Goal: Task Accomplishment & Management: Complete application form

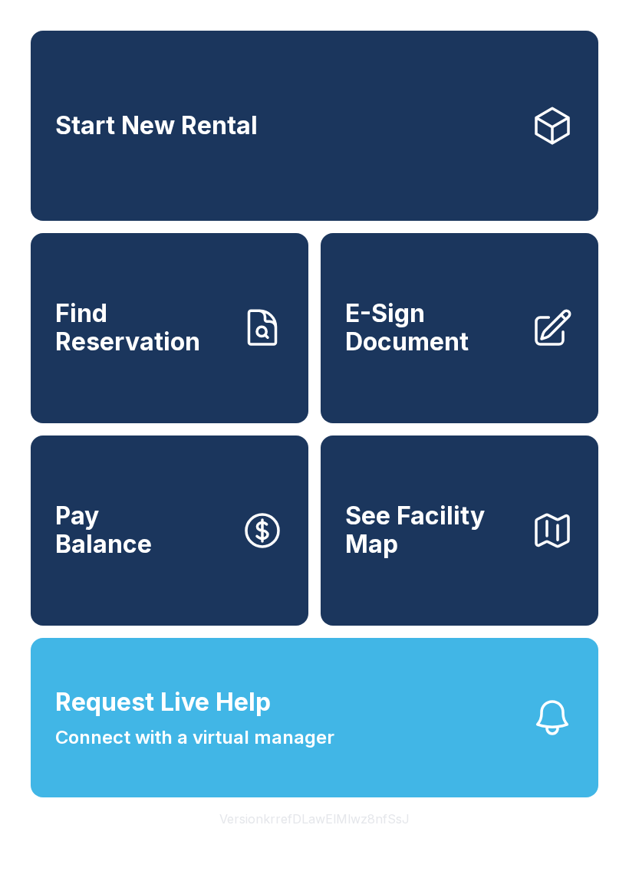
click at [220, 343] on span "Find Reservation" at bounding box center [141, 328] width 173 height 56
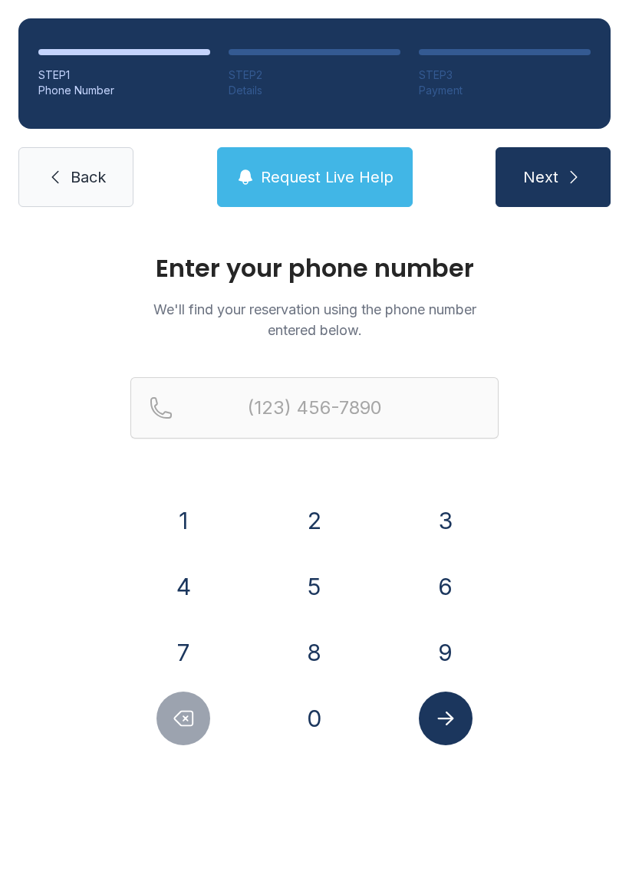
click at [448, 518] on button "3" at bounding box center [446, 521] width 54 height 54
click at [435, 587] on button "6" at bounding box center [446, 587] width 54 height 54
click at [201, 520] on button "1" at bounding box center [183, 521] width 54 height 54
click at [182, 594] on button "4" at bounding box center [183, 587] width 54 height 54
click at [326, 731] on button "0" at bounding box center [315, 719] width 54 height 54
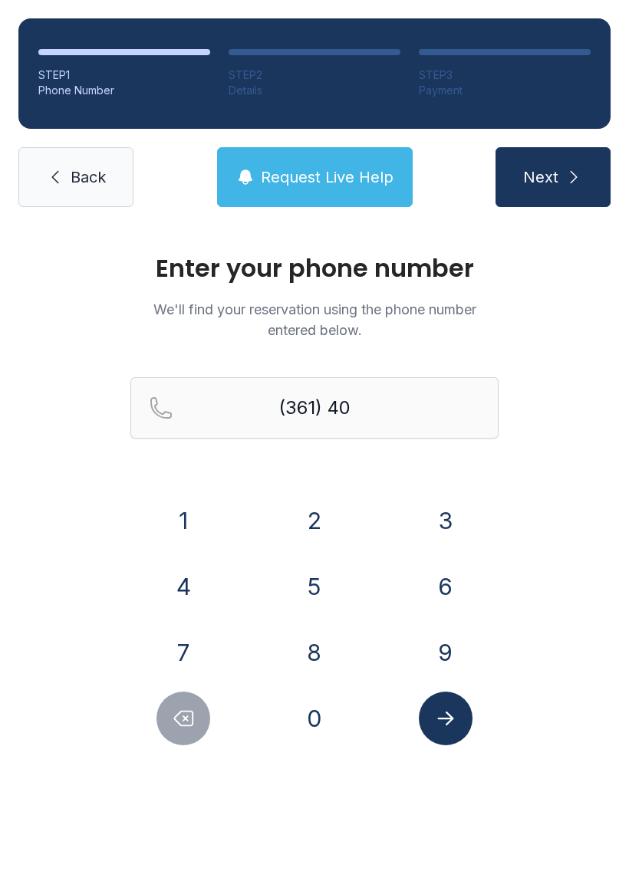
click at [186, 650] on button "7" at bounding box center [183, 653] width 54 height 54
click at [202, 514] on button "1" at bounding box center [183, 521] width 54 height 54
click at [186, 646] on button "7" at bounding box center [183, 653] width 54 height 54
click at [179, 582] on button "4" at bounding box center [183, 587] width 54 height 54
click at [328, 731] on button "0" at bounding box center [315, 719] width 54 height 54
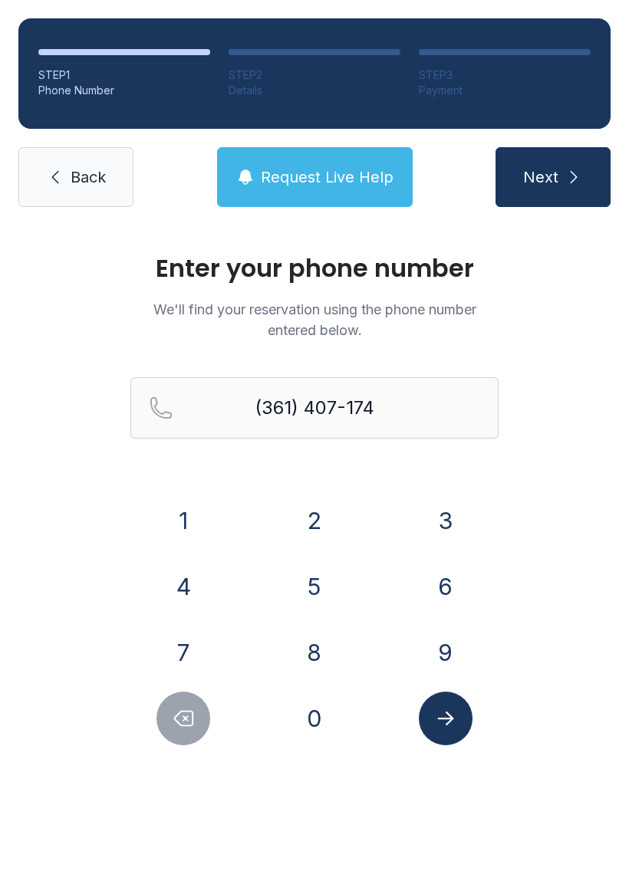
type input "[PHONE_NUMBER]"
click at [580, 184] on icon "submit" at bounding box center [573, 177] width 18 height 18
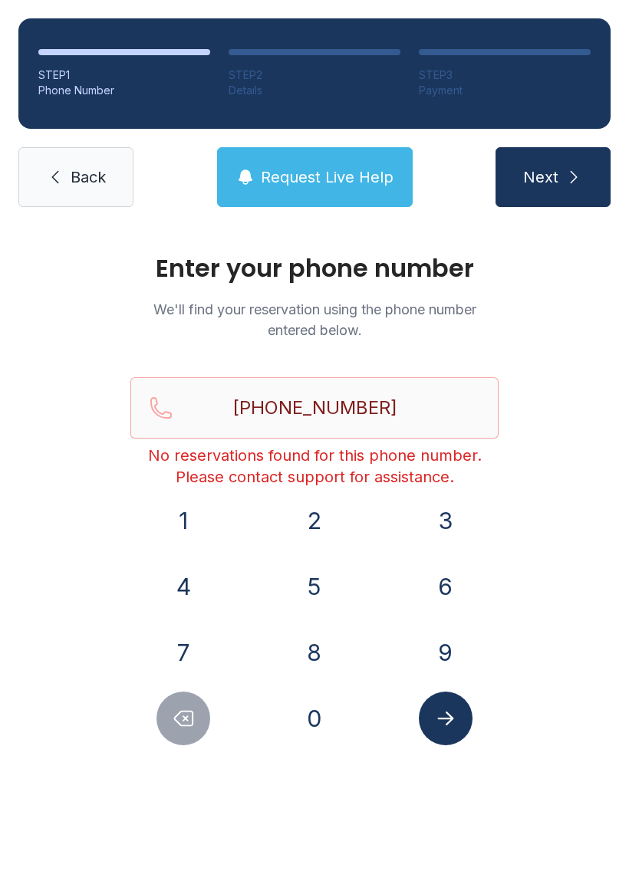
click at [74, 187] on span "Back" at bounding box center [88, 176] width 35 height 21
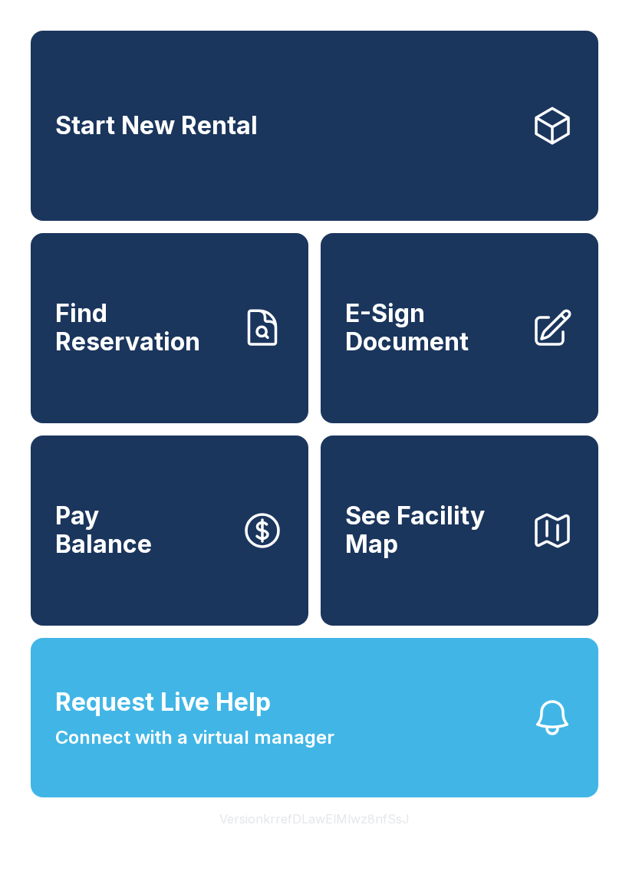
click at [529, 767] on button "Request Live Help Connect with a virtual manager" at bounding box center [314, 717] width 567 height 159
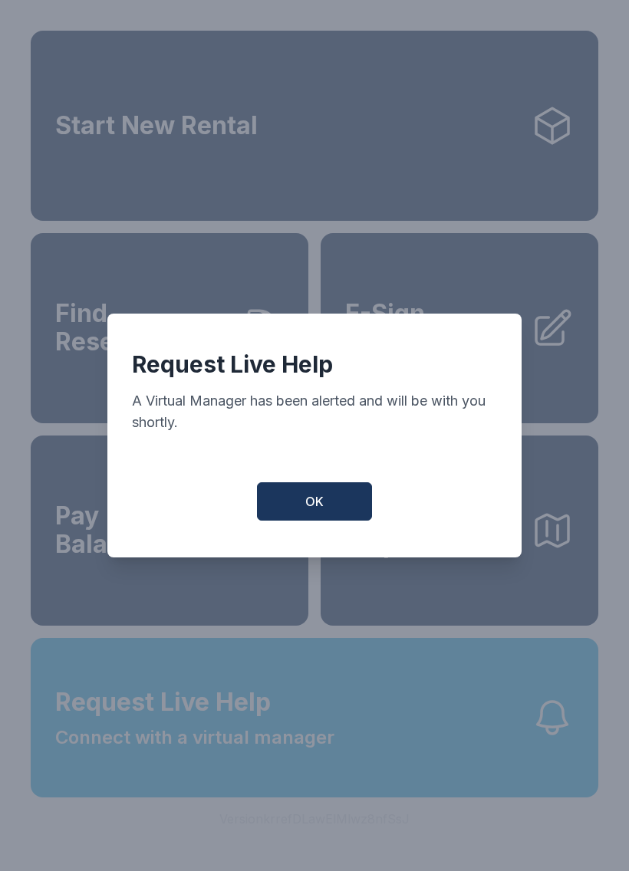
click at [343, 507] on button "OK" at bounding box center [314, 501] width 115 height 38
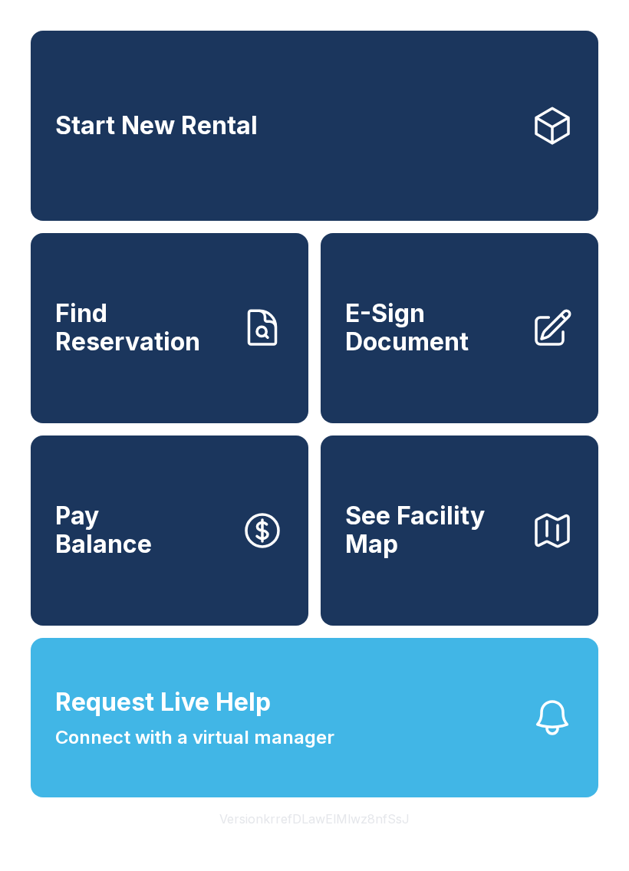
click at [534, 390] on link "E-Sign Document" at bounding box center [459, 328] width 278 height 190
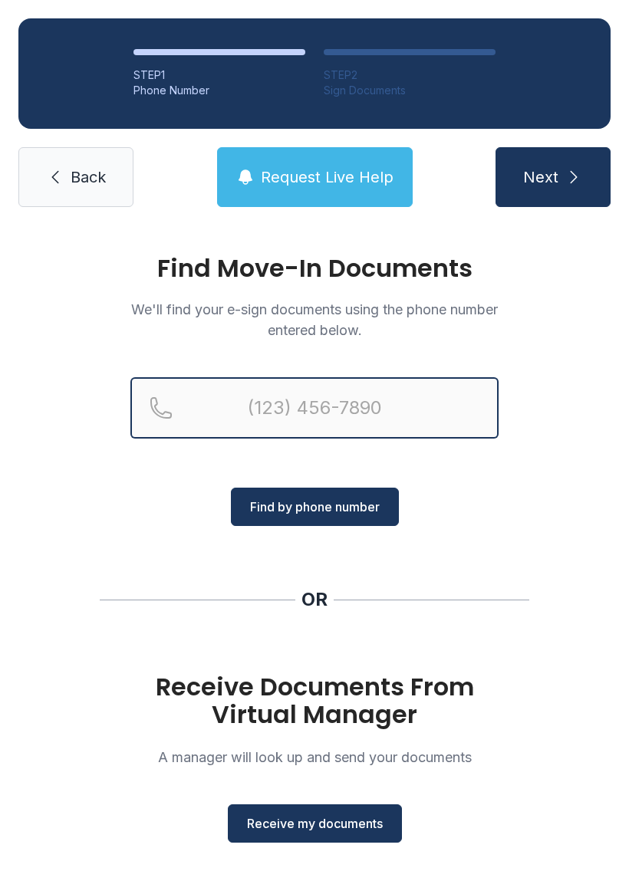
click at [435, 405] on input "Reservation phone number" at bounding box center [314, 407] width 368 height 61
type input "[PHONE_NUMBER]"
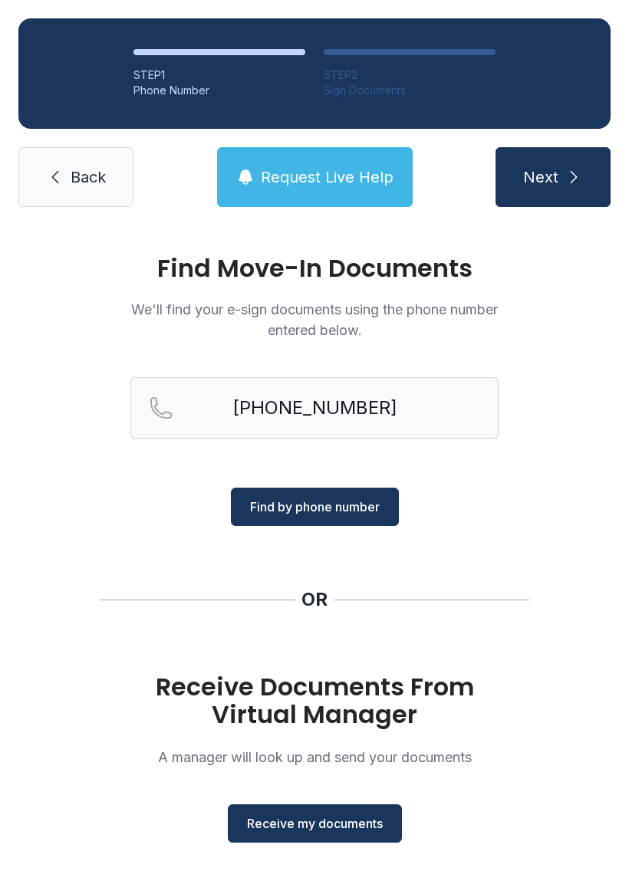
click at [332, 501] on span "Find by phone number" at bounding box center [315, 507] width 130 height 18
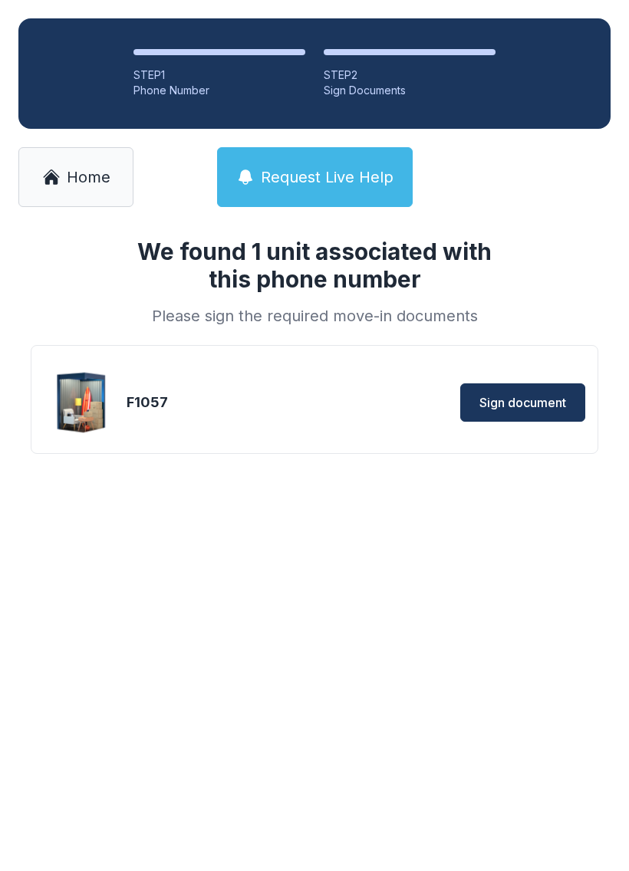
click at [523, 405] on span "Sign document" at bounding box center [522, 402] width 87 height 18
click at [81, 171] on span "Home" at bounding box center [89, 176] width 44 height 21
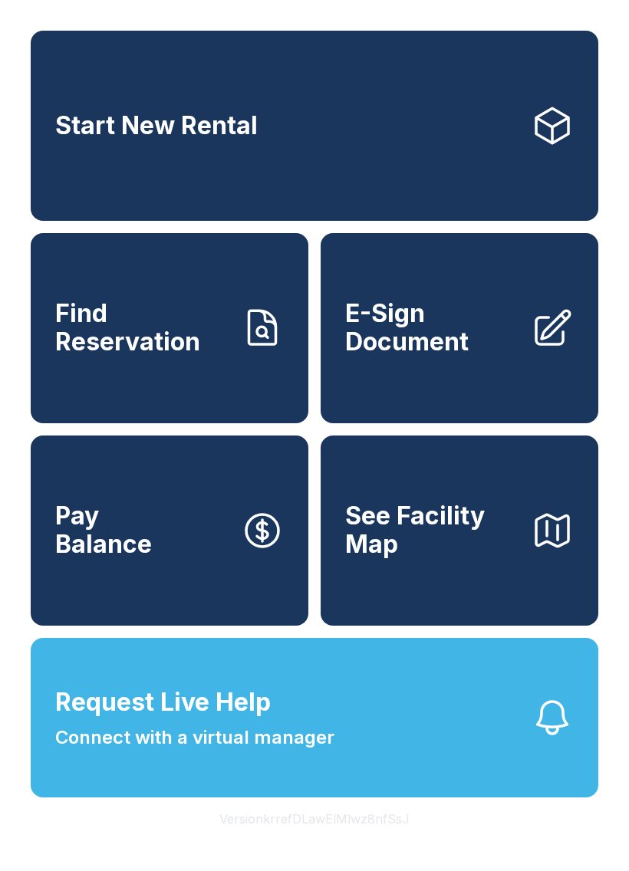
click at [415, 732] on button "Request Live Help Connect with a virtual manager" at bounding box center [314, 717] width 567 height 159
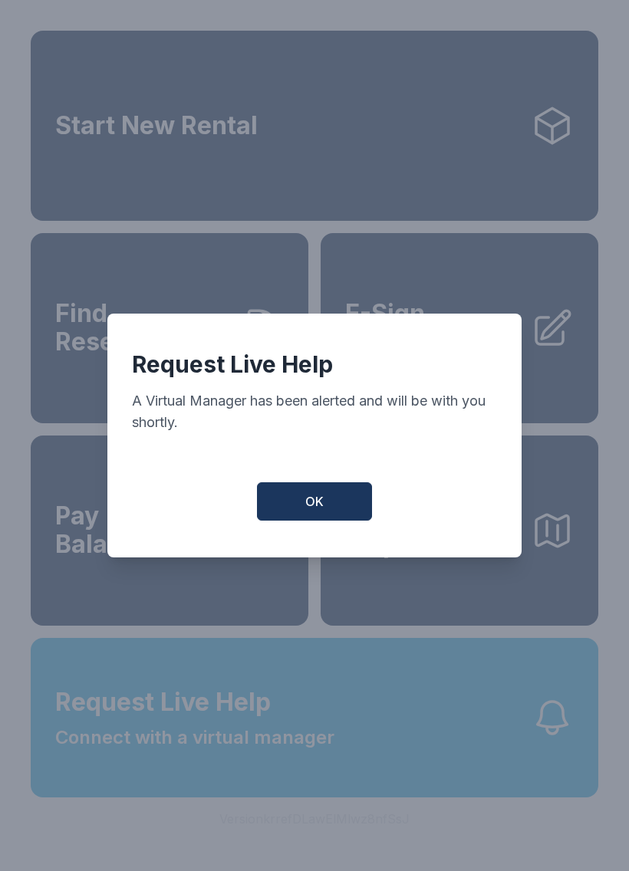
click at [345, 505] on button "OK" at bounding box center [314, 501] width 115 height 38
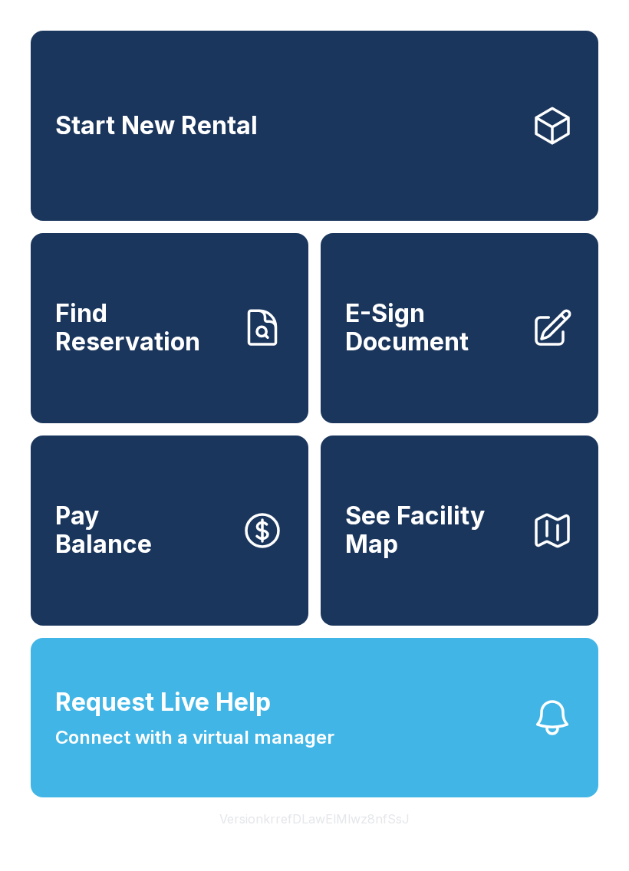
click at [446, 769] on button "Request Live Help Connect with a virtual manager" at bounding box center [314, 717] width 567 height 159
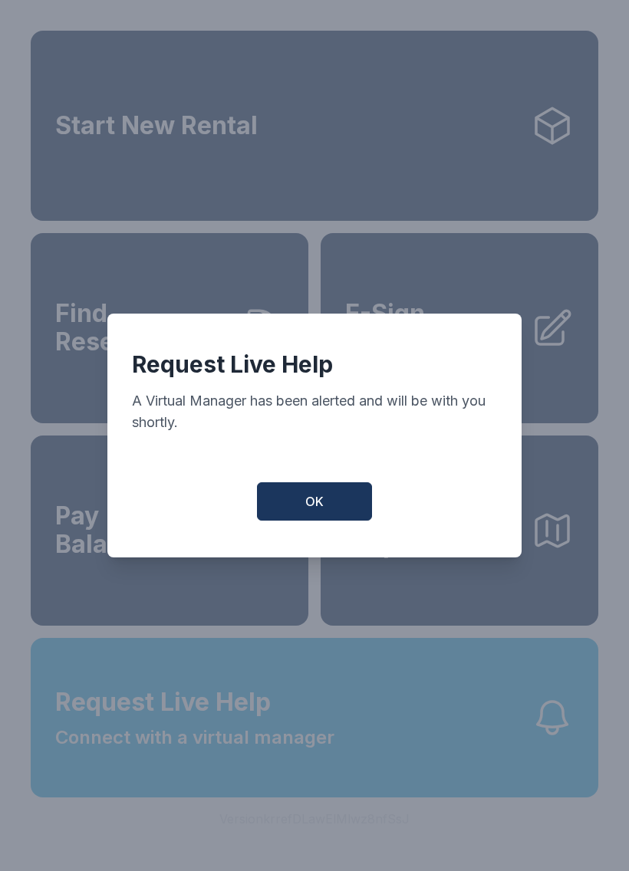
click at [335, 521] on button "OK" at bounding box center [314, 501] width 115 height 38
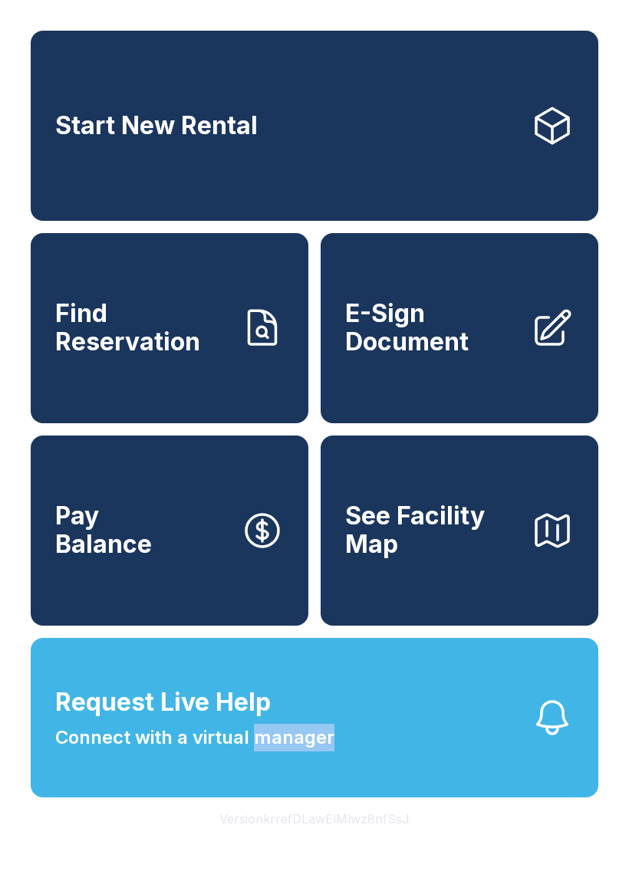
click at [505, 769] on button "Request Live Help Connect with a virtual manager" at bounding box center [314, 717] width 567 height 159
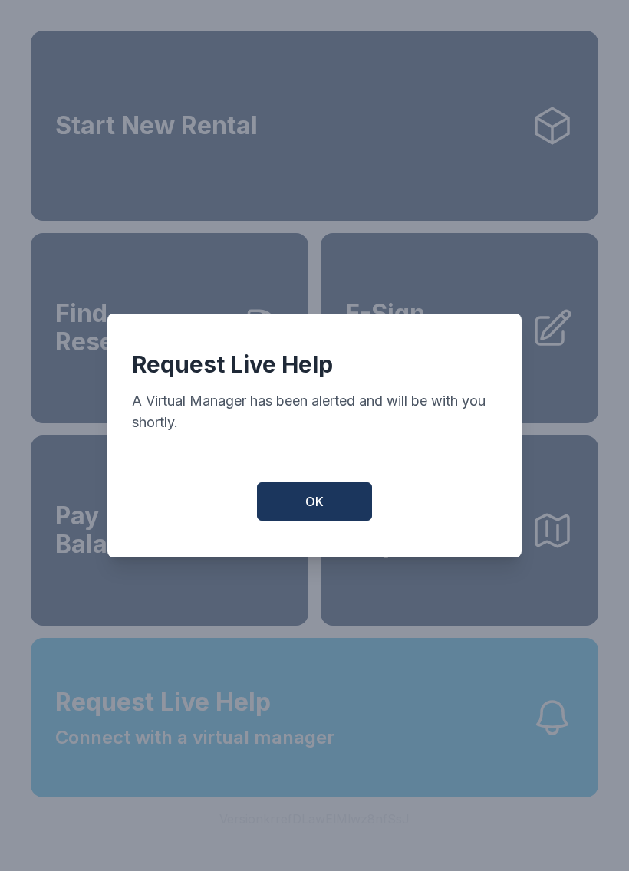
click at [327, 514] on button "OK" at bounding box center [314, 501] width 115 height 38
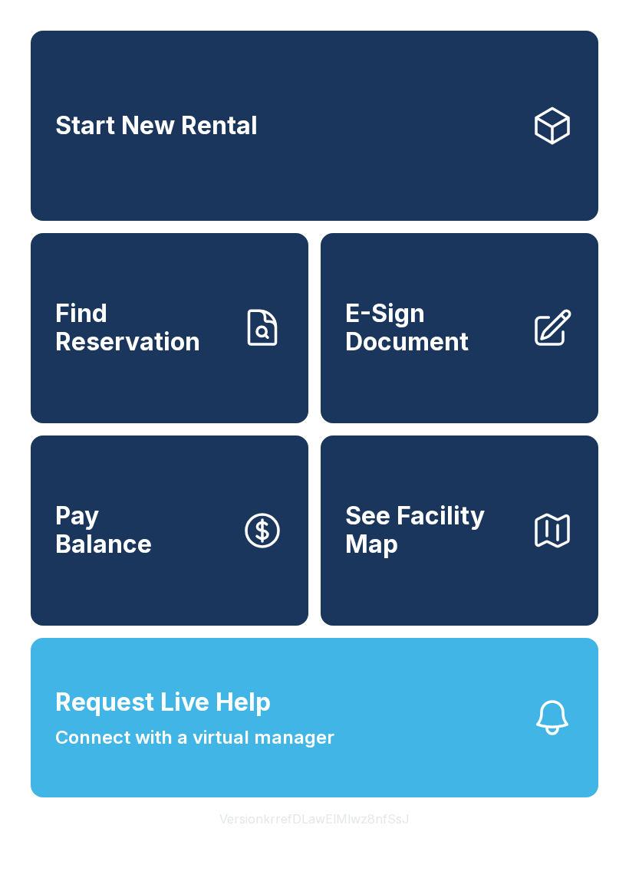
click at [445, 754] on button "Request Live Help Connect with a virtual manager" at bounding box center [314, 717] width 567 height 159
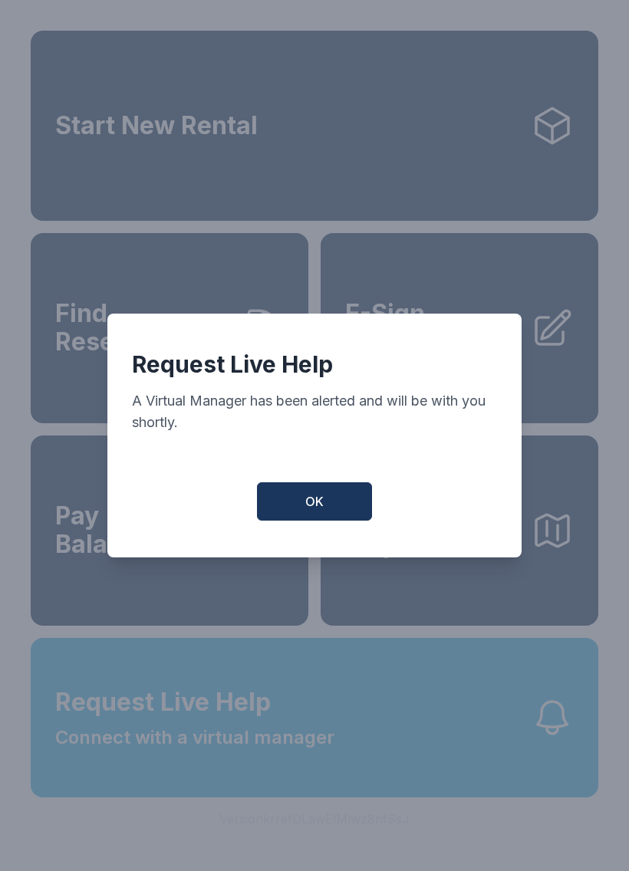
click at [337, 510] on button "OK" at bounding box center [314, 501] width 115 height 38
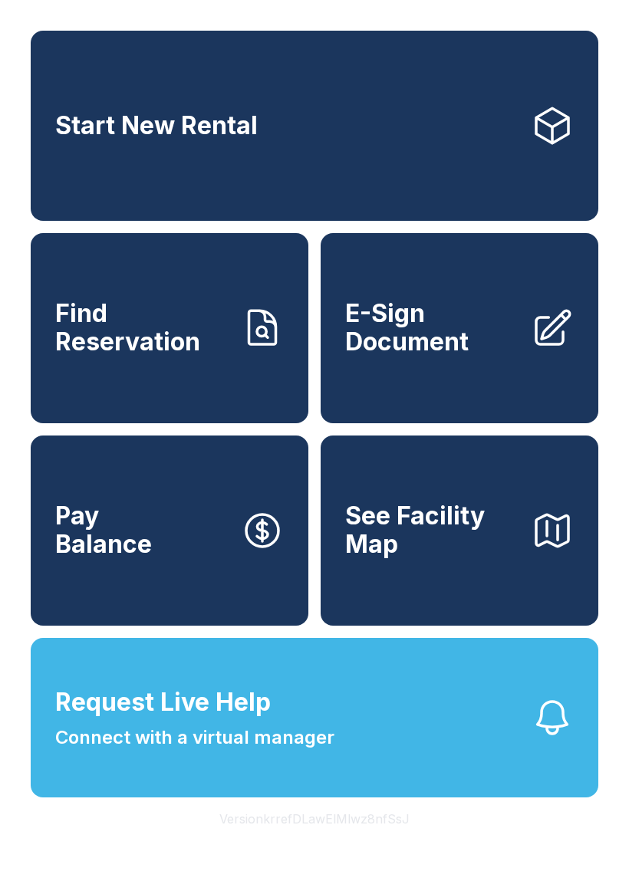
click at [383, 771] on button "Request Live Help Connect with a virtual manager" at bounding box center [314, 717] width 567 height 159
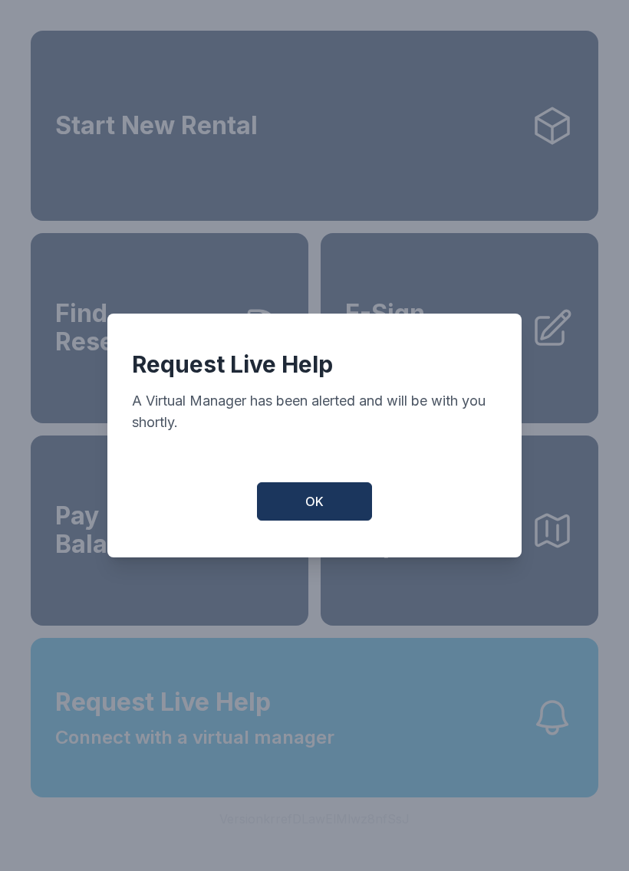
click at [327, 495] on button "OK" at bounding box center [314, 501] width 115 height 38
